Goal: Find specific page/section: Find specific page/section

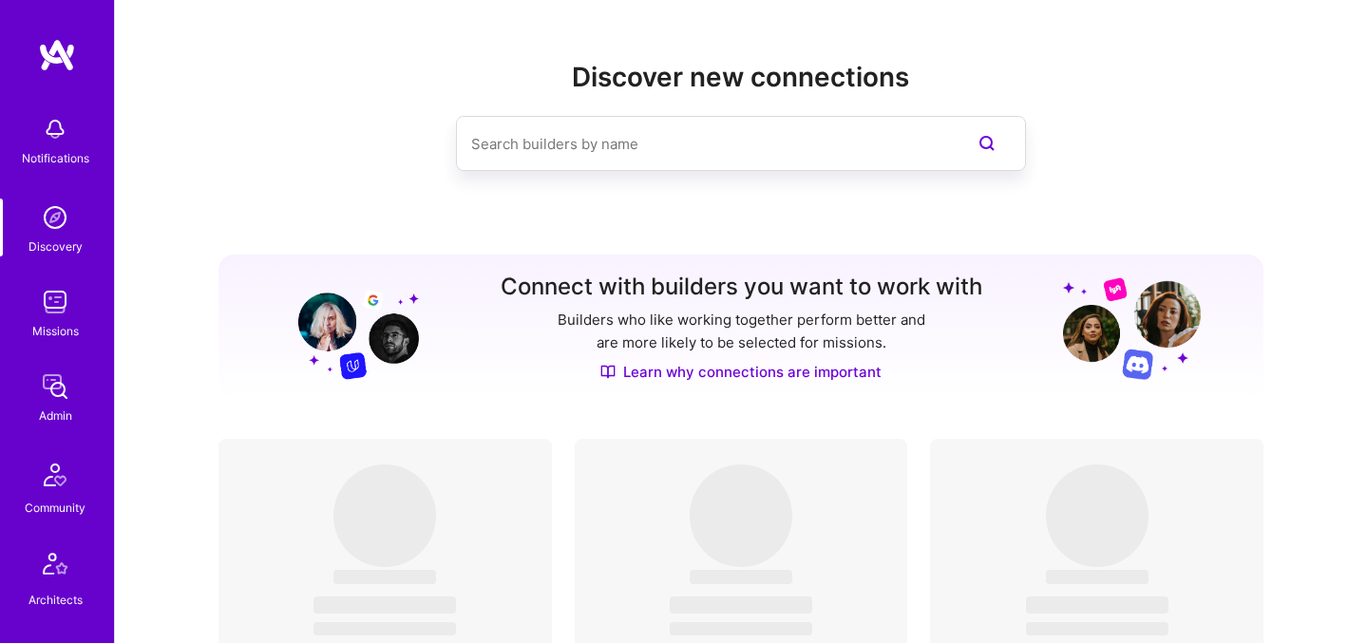
click at [36, 316] on img at bounding box center [55, 302] width 38 height 38
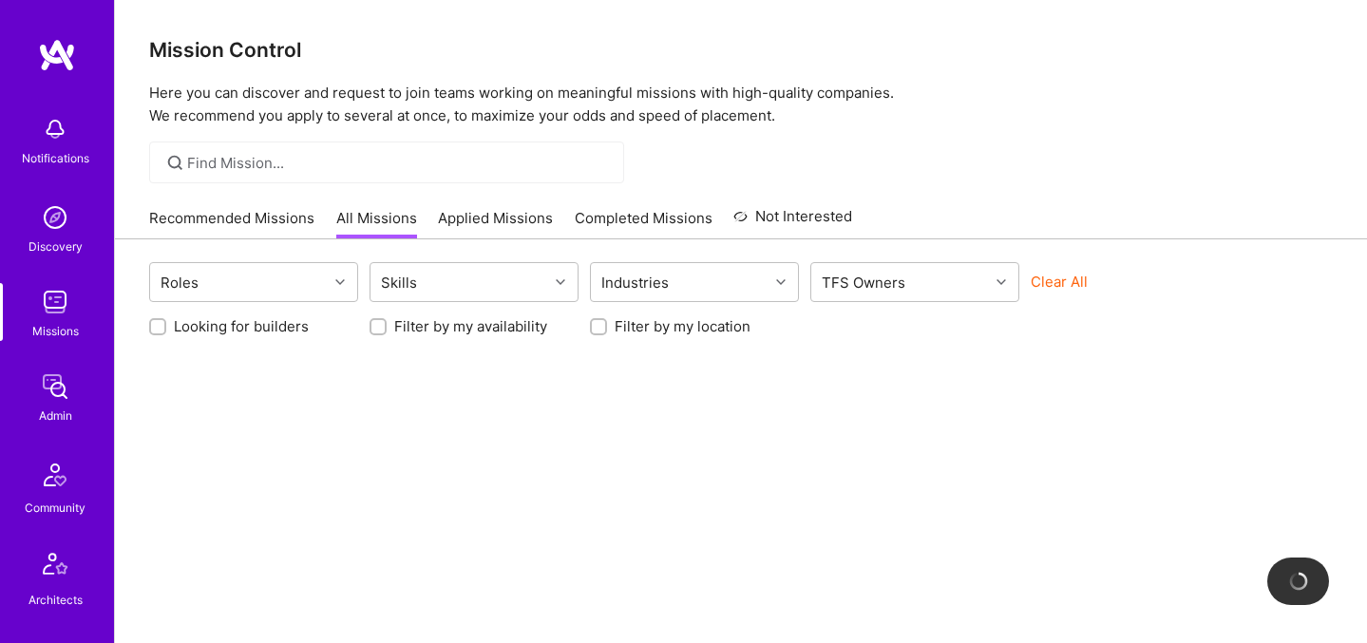
click at [1036, 282] on button "Clear All" at bounding box center [1059, 282] width 57 height 20
click at [69, 389] on link "Admin" at bounding box center [55, 397] width 118 height 58
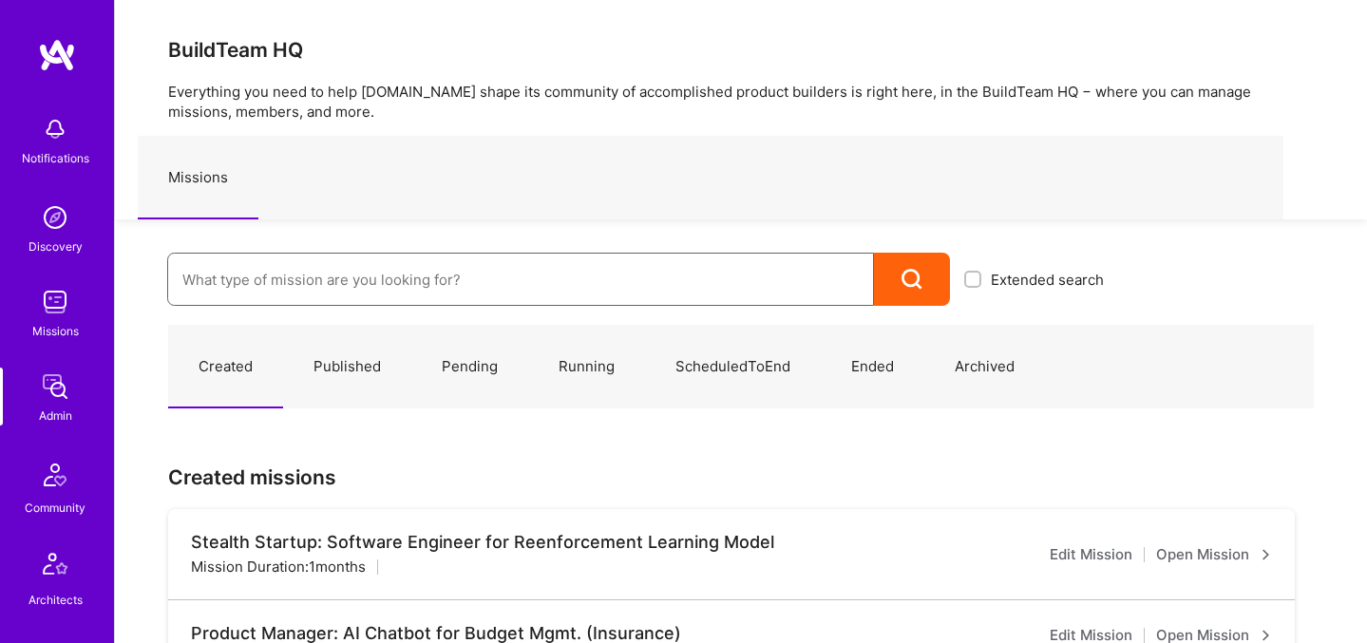
click at [387, 289] on input at bounding box center [520, 280] width 676 height 48
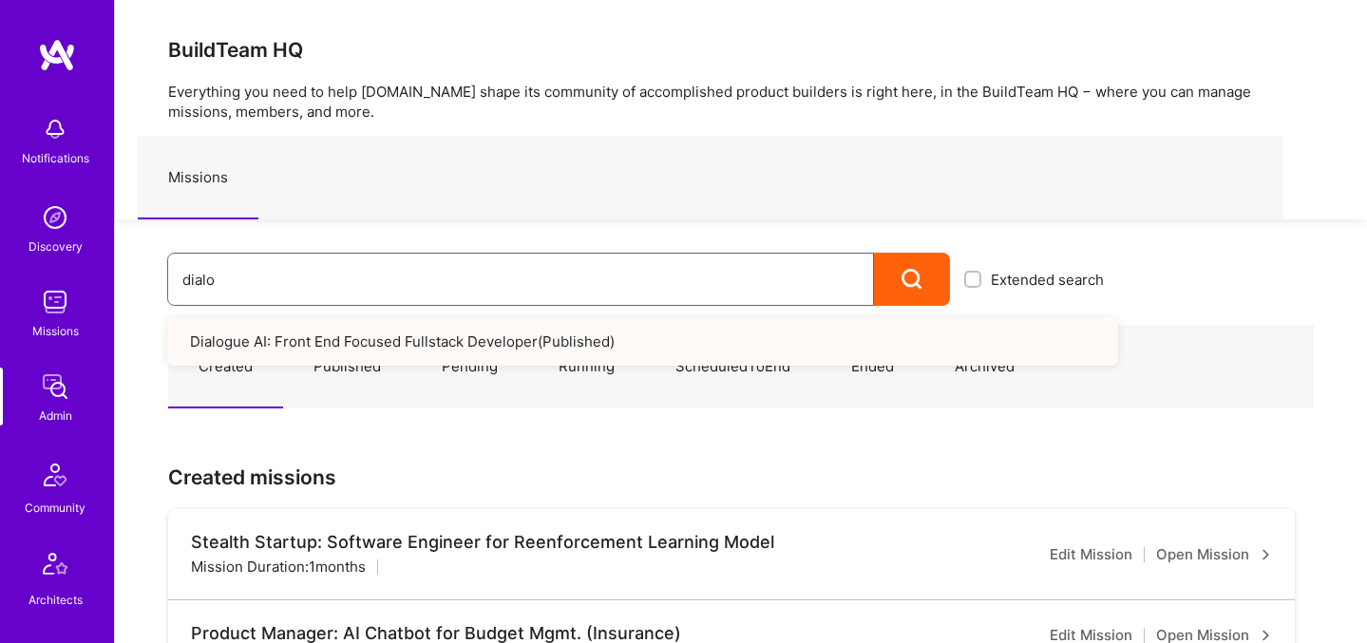
type input "dialo"
click at [392, 321] on link "Dialogue AI: Front End Focused Fullstack Developer ( Published )" at bounding box center [642, 341] width 951 height 48
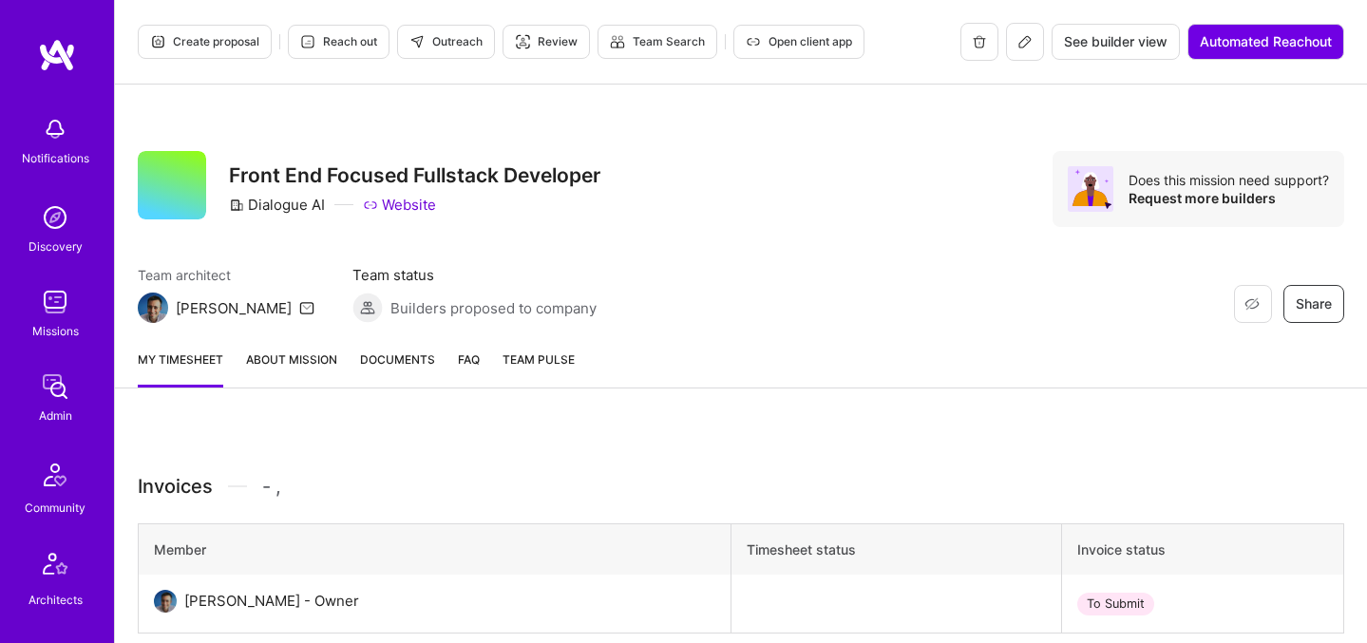
click at [1052, 39] on button "See builder view" at bounding box center [1116, 42] width 128 height 36
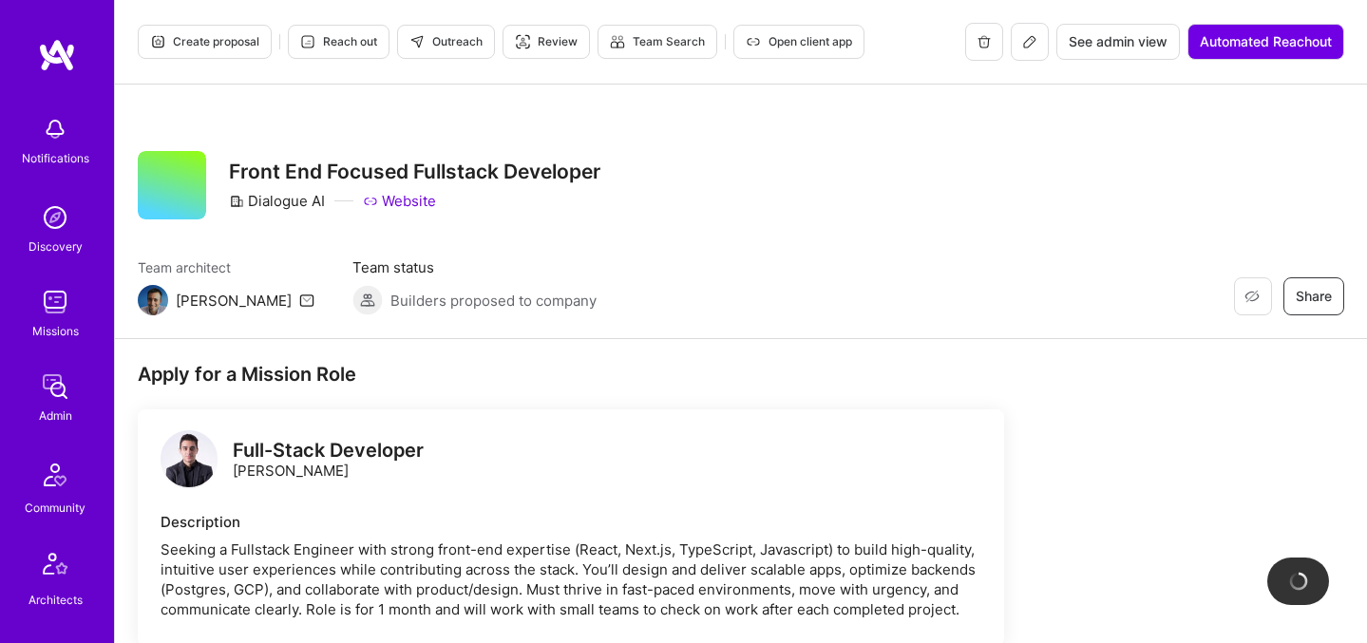
click at [1033, 42] on icon at bounding box center [1029, 41] width 15 height 15
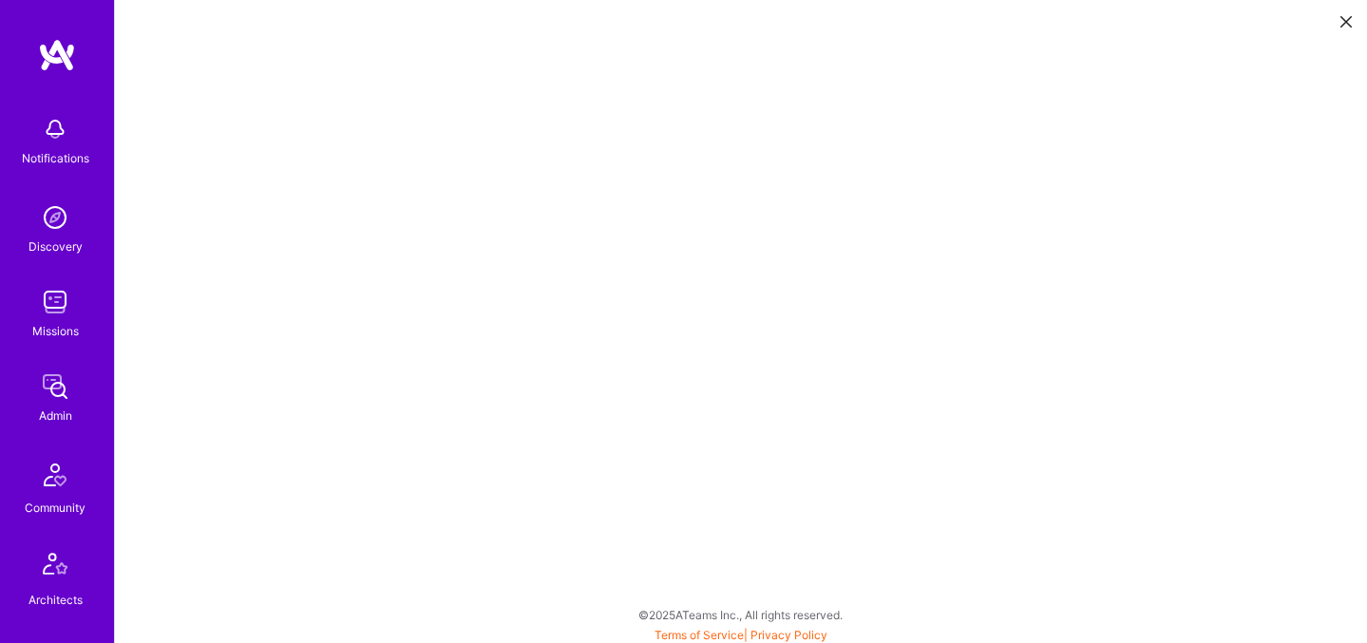
click at [59, 384] on img at bounding box center [55, 387] width 38 height 38
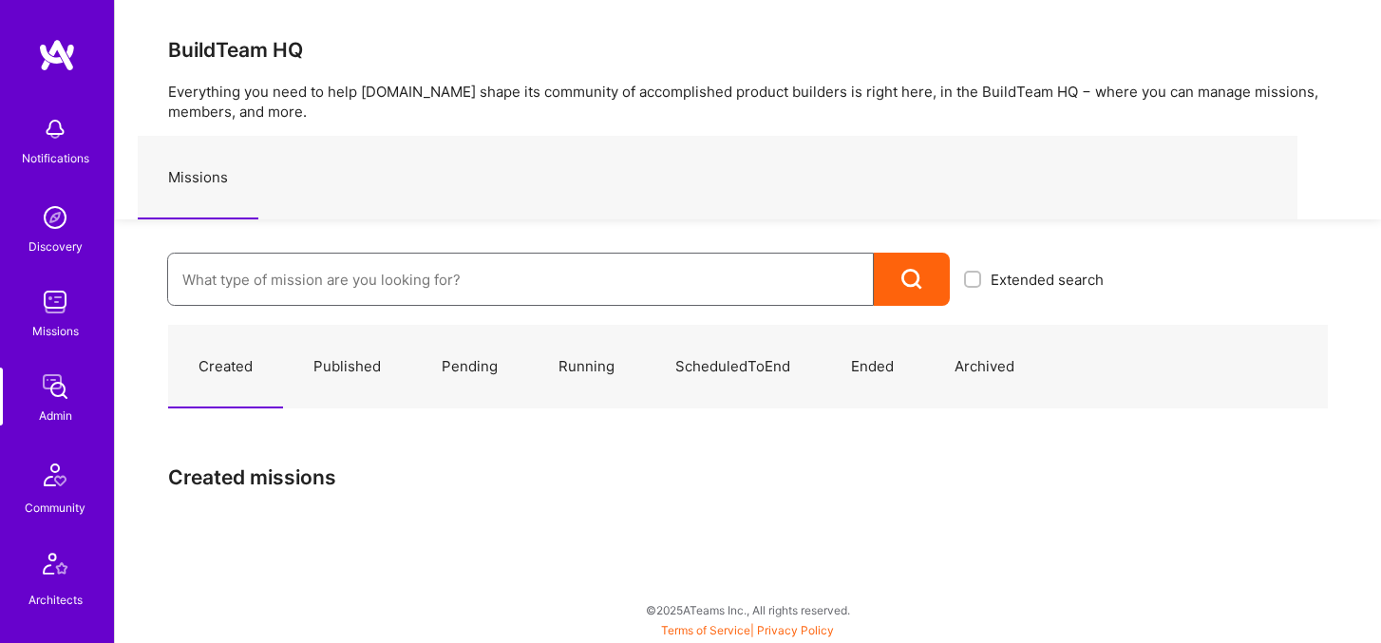
click at [381, 276] on input at bounding box center [520, 280] width 676 height 48
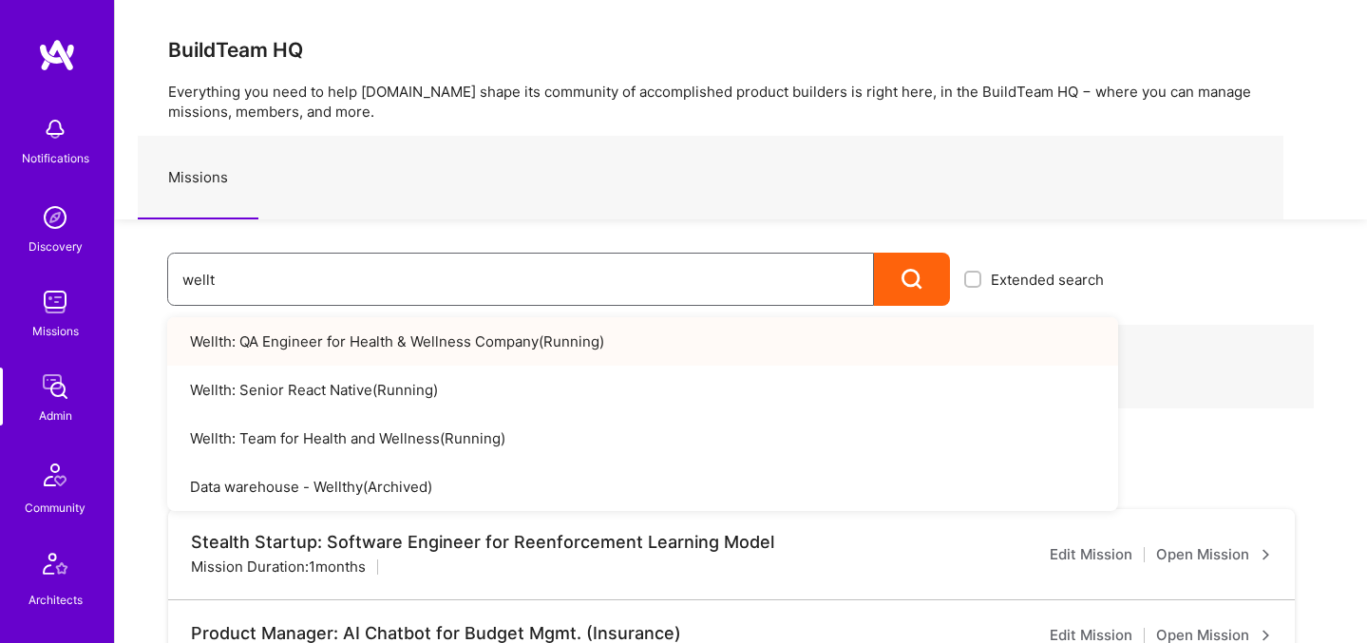
type input "wellt"
click at [508, 353] on link "Wellth: QA Engineer for Health & Wellness Company ( Running )" at bounding box center [642, 341] width 951 height 48
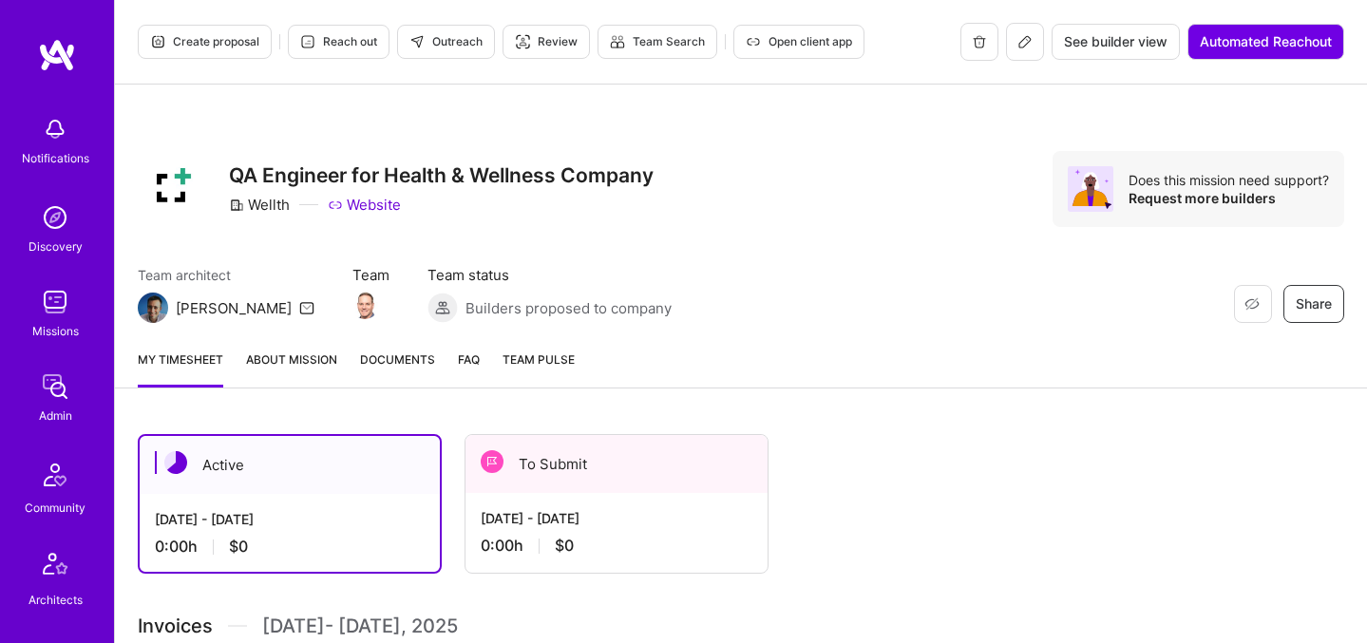
click at [50, 383] on img at bounding box center [55, 387] width 38 height 38
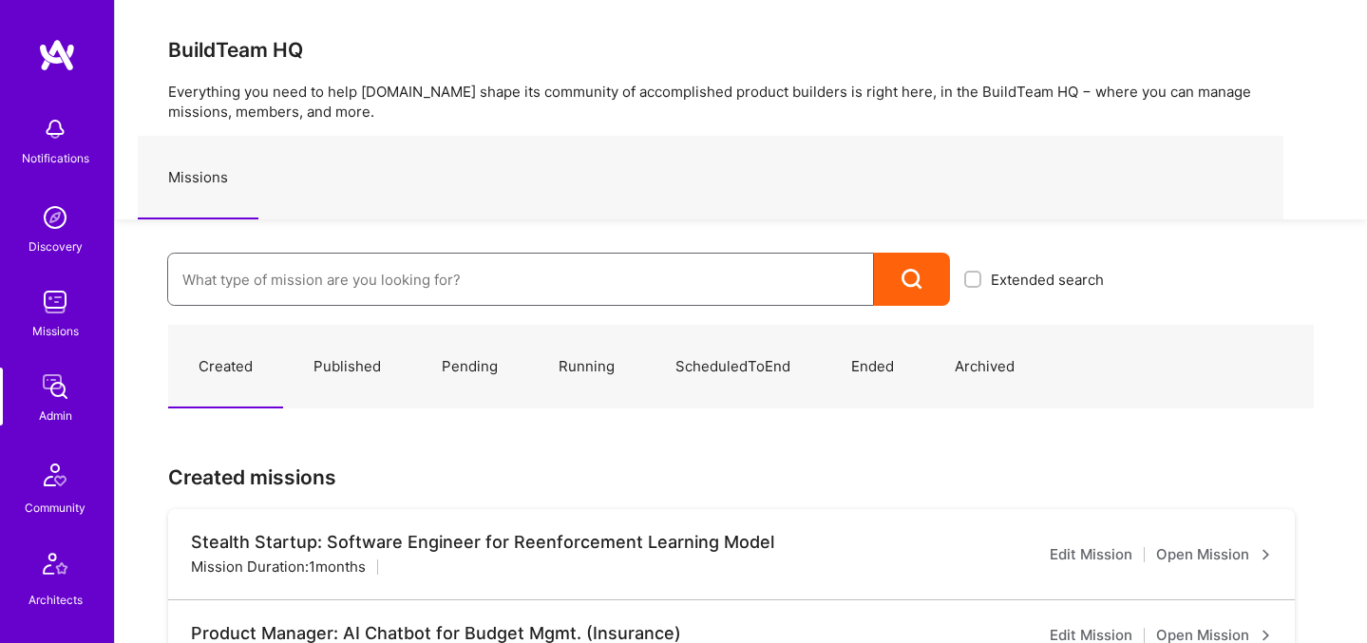
click at [326, 262] on input at bounding box center [520, 280] width 676 height 48
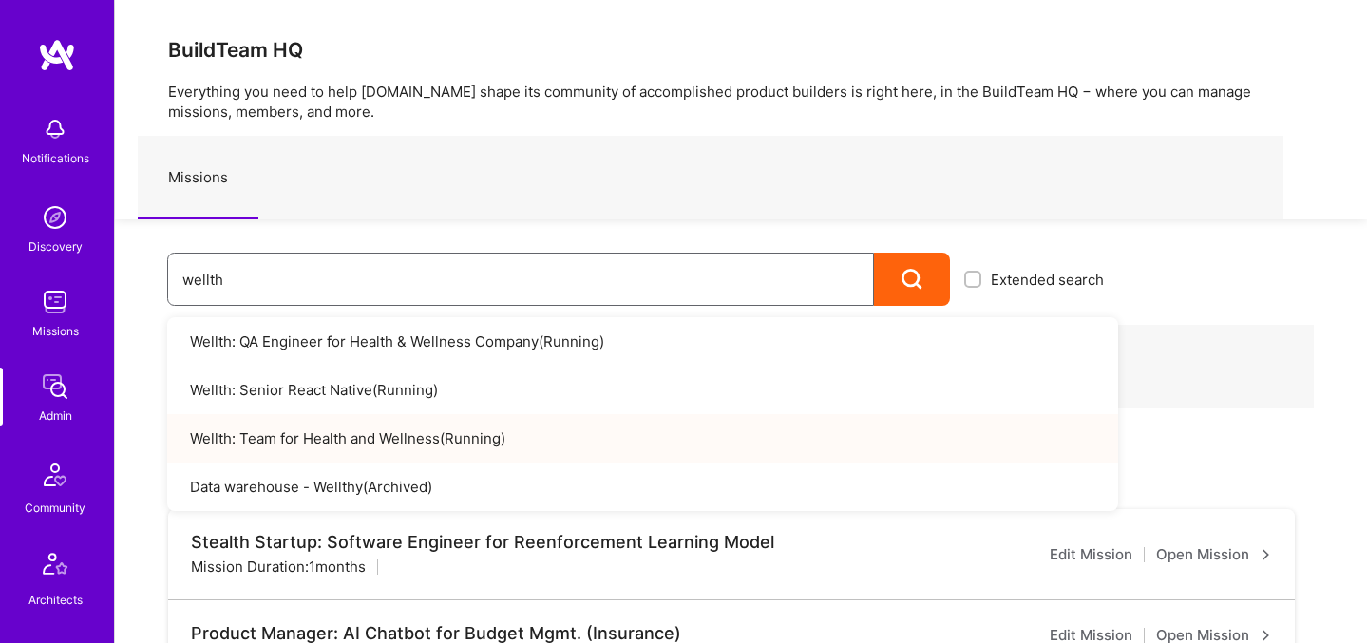
type input "wellth"
click at [496, 432] on link "Wellth: Team for Health and Wellness ( Running )" at bounding box center [642, 438] width 951 height 48
